Goal: Task Accomplishment & Management: Manage account settings

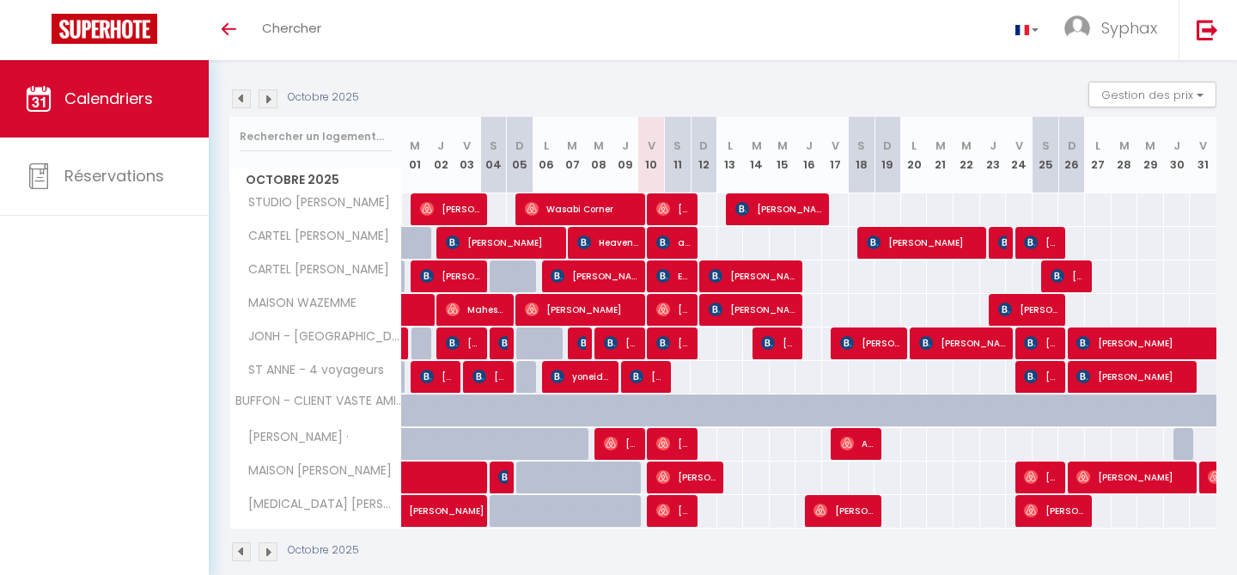
scroll to position [189, 0]
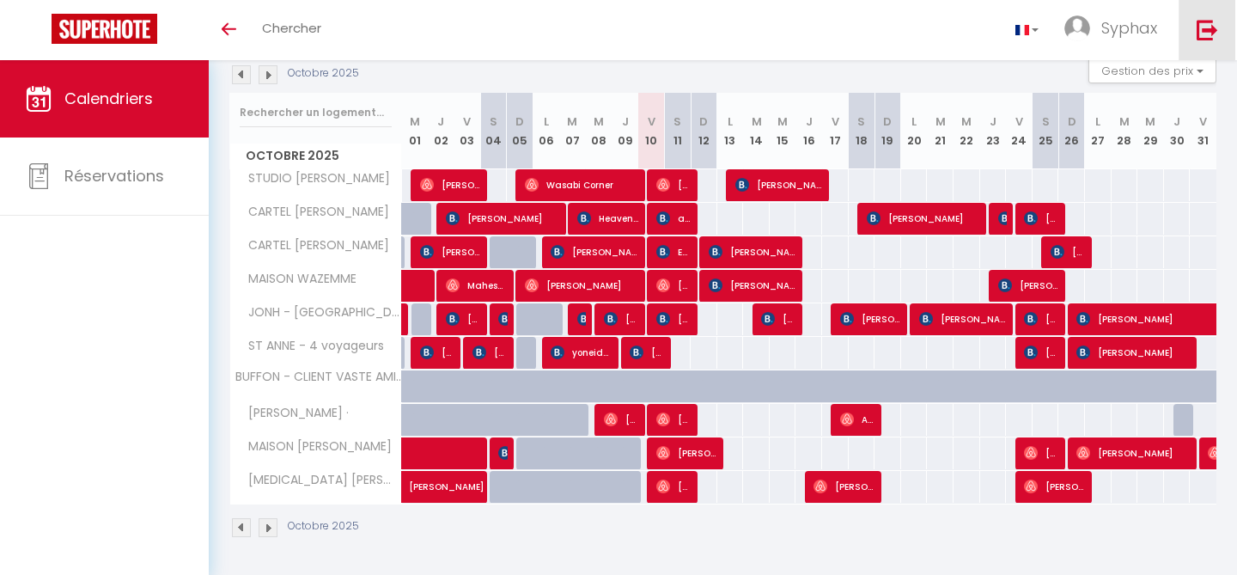
click at [1202, 25] on img at bounding box center [1206, 29] width 21 height 21
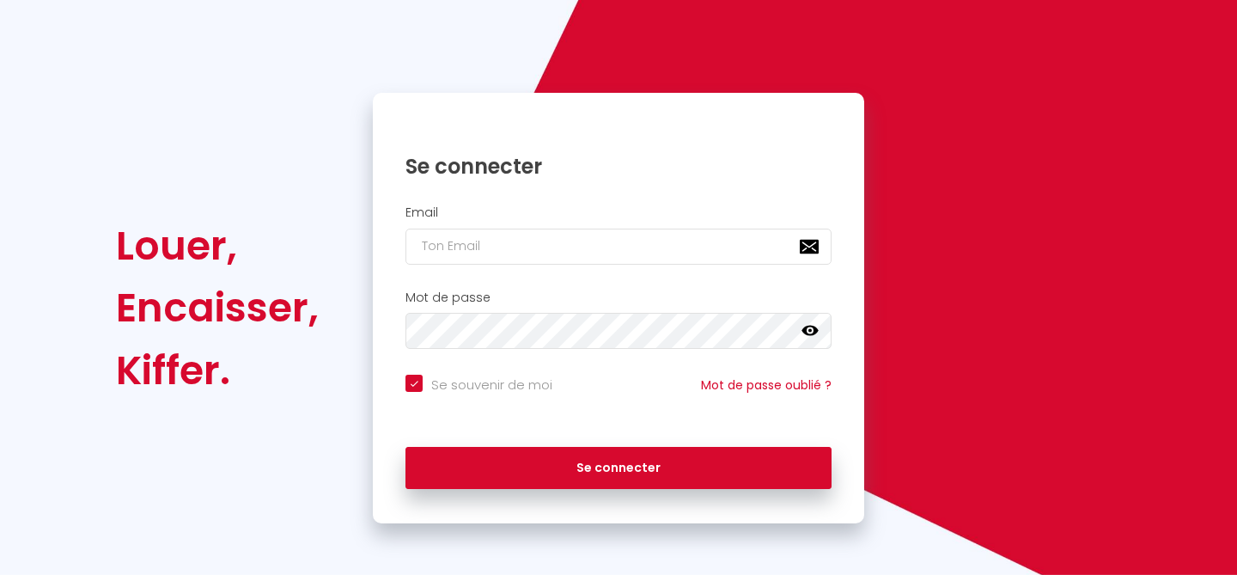
scroll to position [93, 0]
checkbox input "true"
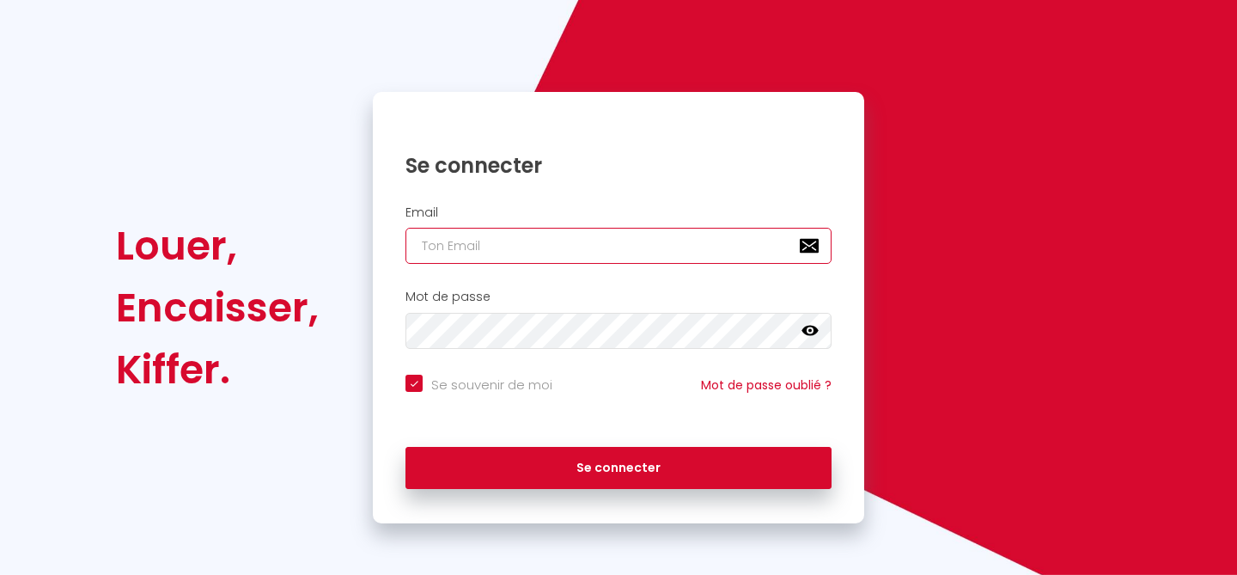
type input "[EMAIL_ADDRESS][DOMAIN_NAME]"
drag, startPoint x: 656, startPoint y: 232, endPoint x: 647, endPoint y: 282, distance: 50.7
click at [656, 232] on input "[EMAIL_ADDRESS][DOMAIN_NAME]" at bounding box center [618, 246] width 426 height 36
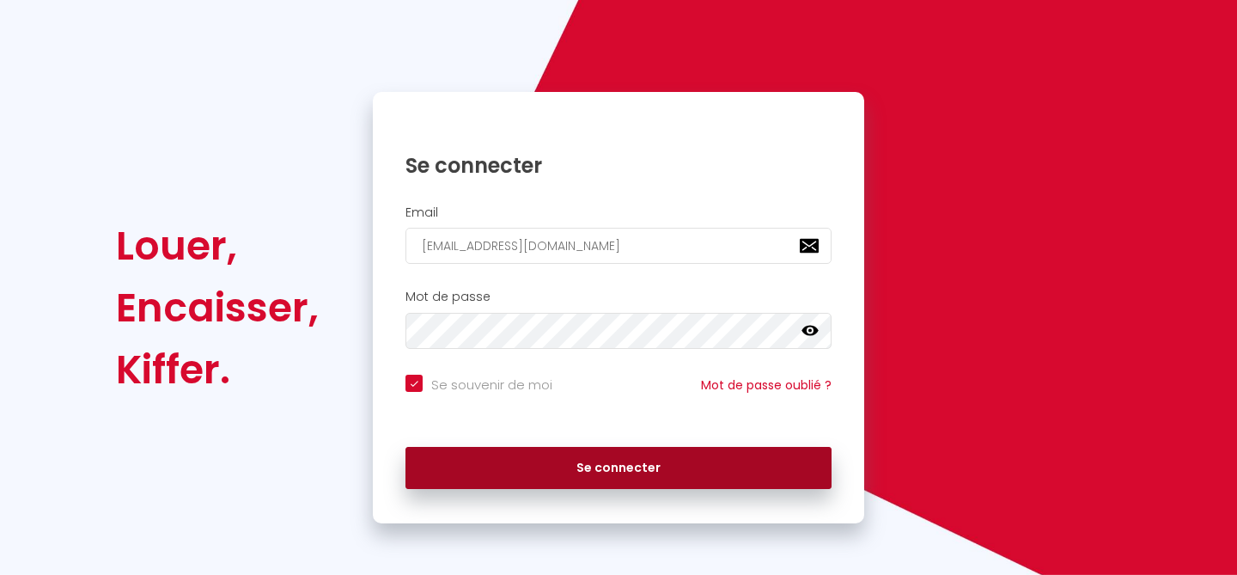
click at [622, 485] on button "Se connecter" at bounding box center [618, 468] width 426 height 43
checkbox input "true"
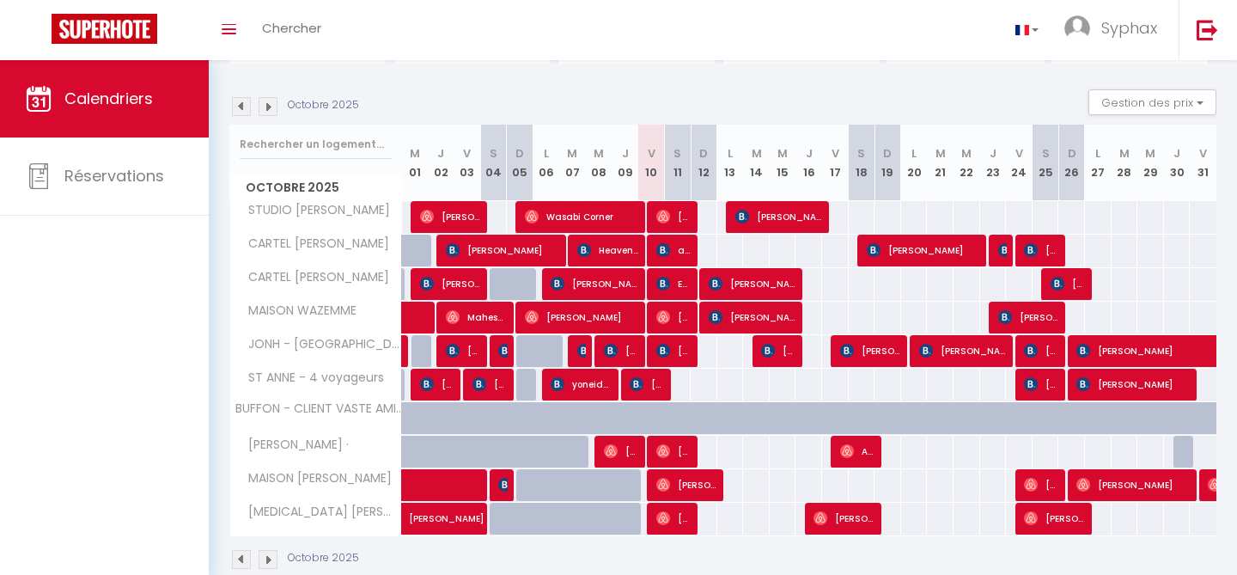
scroll to position [160, 0]
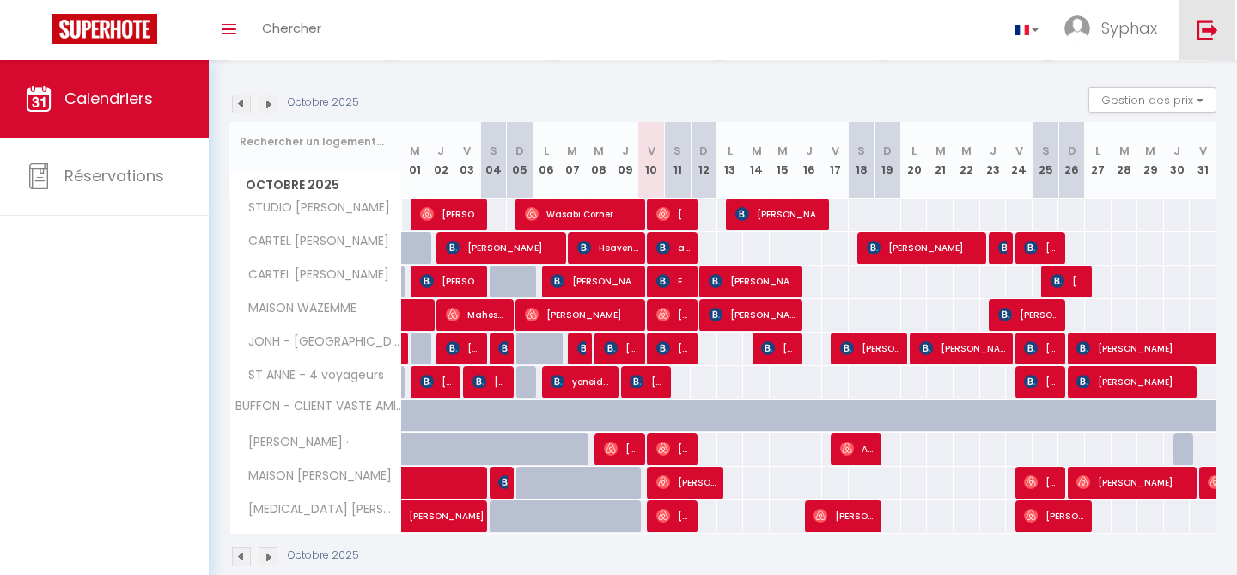
click at [1203, 41] on link at bounding box center [1206, 30] width 57 height 60
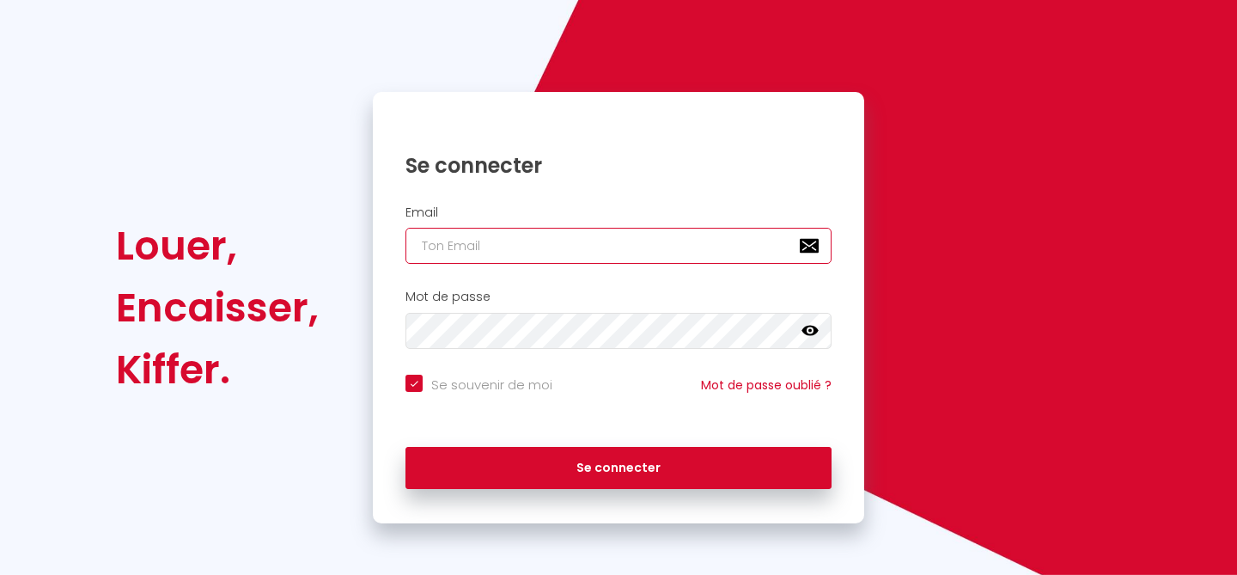
type input "[EMAIL_ADDRESS][DOMAIN_NAME]"
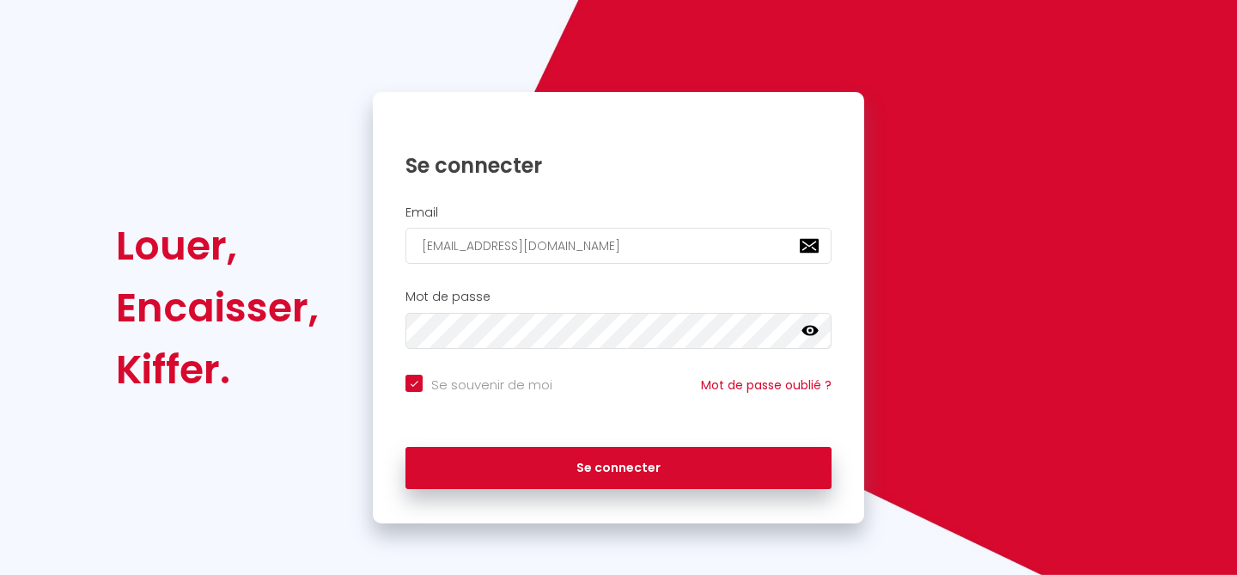
checkbox input "true"
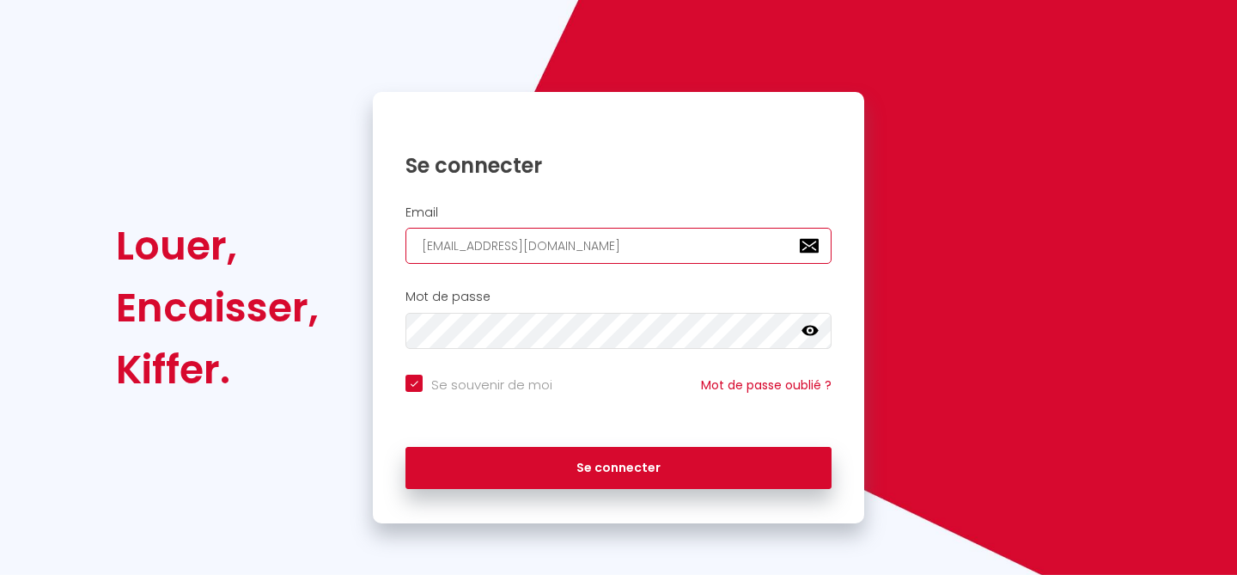
click at [637, 252] on input "[EMAIL_ADDRESS][DOMAIN_NAME]" at bounding box center [618, 246] width 426 height 36
type input "[EMAIL_ADDRESS][DOMAIN_NAME]"
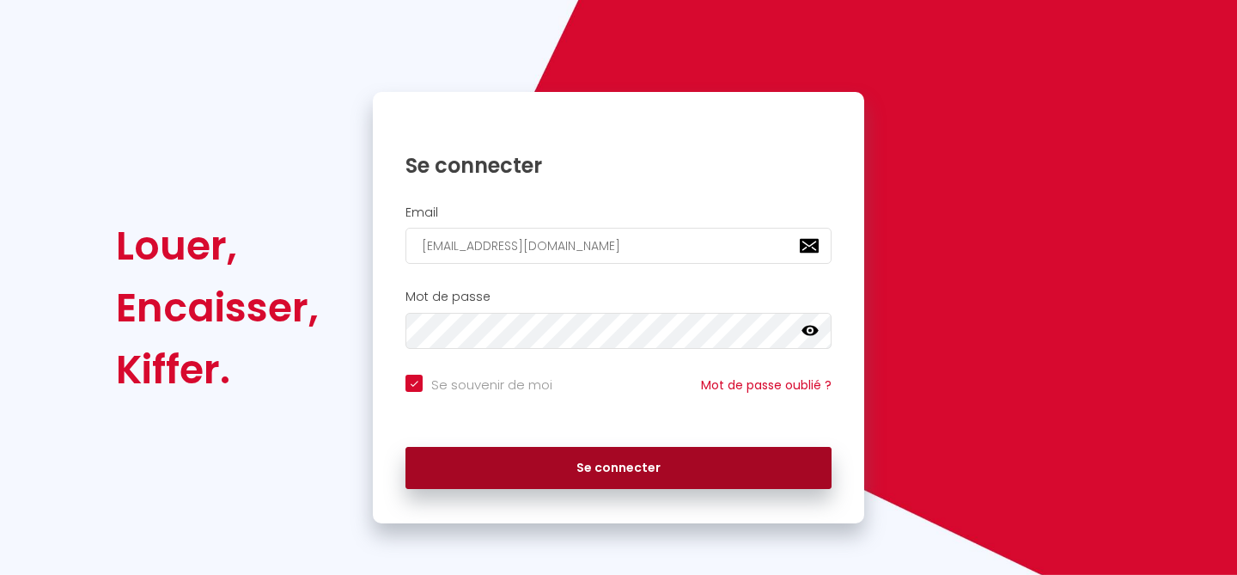
click at [589, 471] on button "Se connecter" at bounding box center [618, 468] width 426 height 43
checkbox input "true"
